Goal: Task Accomplishment & Management: Manage account settings

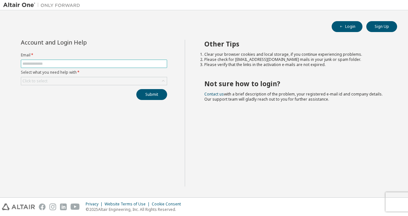
click at [132, 66] on input "text" at bounding box center [93, 63] width 143 height 5
type input "**********"
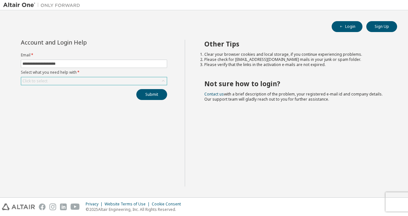
click at [113, 81] on div "Click to select" at bounding box center [94, 81] width 146 height 8
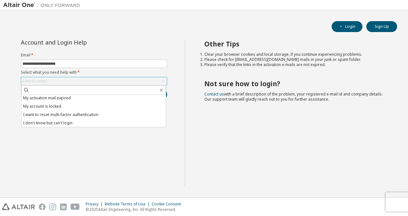
scroll to position [18, 0]
click at [119, 148] on div "**********" at bounding box center [94, 113] width 182 height 147
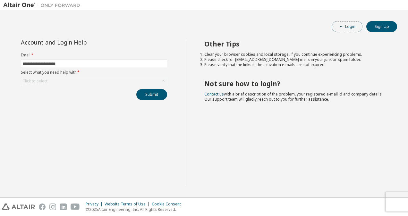
click at [342, 28] on icon "button" at bounding box center [342, 27] width 4 height 4
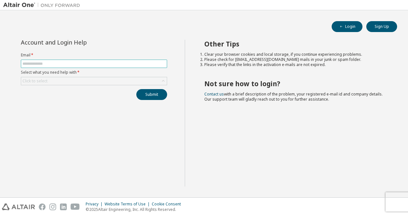
click at [118, 67] on span at bounding box center [94, 64] width 146 height 8
click at [115, 65] on input "text" at bounding box center [93, 63] width 143 height 5
type input "**********"
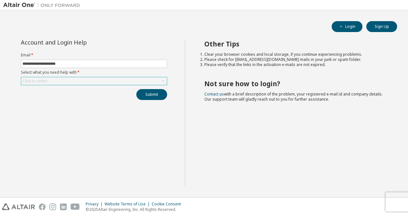
click at [101, 82] on div "Click to select" at bounding box center [94, 81] width 146 height 8
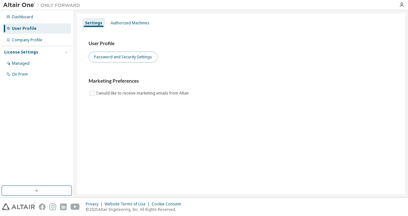
click at [142, 60] on button "Password and Security Settings" at bounding box center [123, 57] width 69 height 11
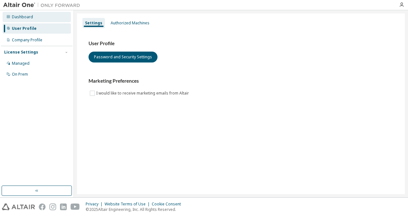
click at [30, 16] on div "Dashboard" at bounding box center [22, 16] width 21 height 5
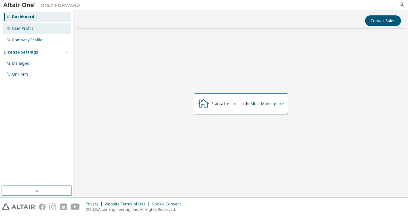
click at [27, 31] on div "User Profile" at bounding box center [37, 28] width 68 height 10
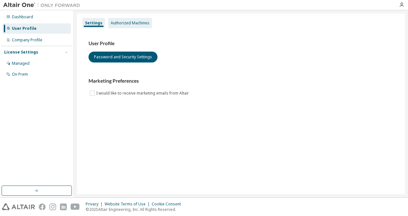
click at [113, 22] on div "Authorized Machines" at bounding box center [130, 23] width 39 height 5
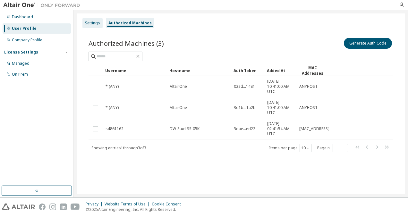
click at [97, 27] on div "Settings" at bounding box center [92, 23] width 20 height 10
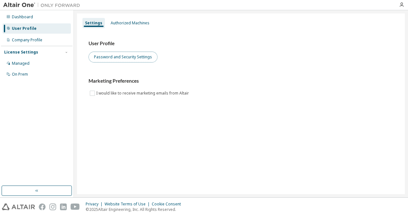
click at [115, 56] on button "Password and Security Settings" at bounding box center [123, 57] width 69 height 11
click at [133, 57] on button "Password and Security Settings" at bounding box center [123, 57] width 69 height 11
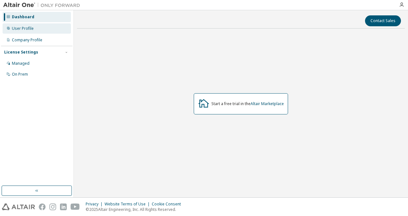
click at [39, 28] on div "User Profile" at bounding box center [37, 28] width 68 height 10
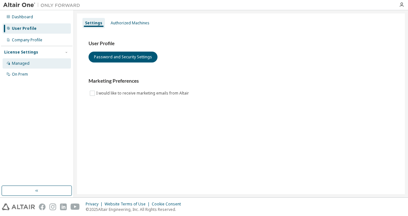
click at [33, 63] on div "Managed" at bounding box center [37, 63] width 68 height 10
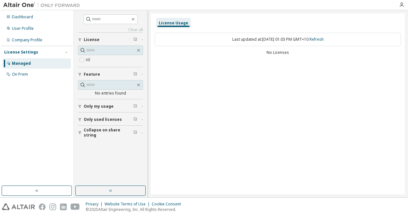
click at [102, 43] on button "License" at bounding box center [110, 40] width 65 height 14
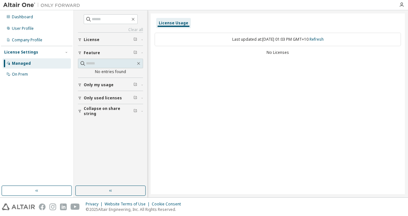
click at [102, 43] on button "License" at bounding box center [110, 40] width 65 height 14
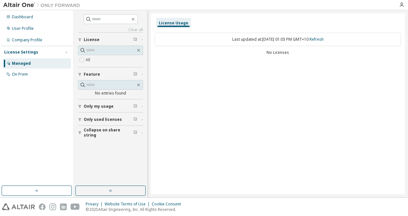
click at [281, 53] on div "No Licenses" at bounding box center [278, 52] width 246 height 5
click at [95, 118] on span "Only used licenses" at bounding box center [103, 119] width 38 height 5
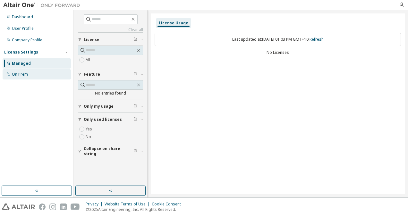
click at [38, 71] on div "On Prem" at bounding box center [37, 74] width 68 height 10
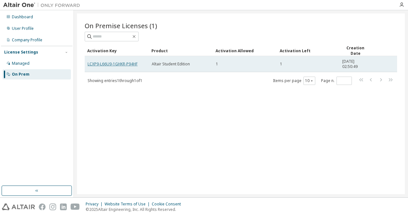
click at [122, 64] on link "LCXP9-L66U9-1GHKR-P94HF" at bounding box center [113, 63] width 50 height 5
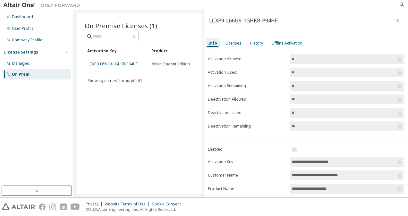
click at [163, 105] on div "On Premise Licenses (1) Clear Load Save Save As Field Operator Value Select fil…" at bounding box center [241, 103] width 328 height 181
